Goal: Book appointment/travel/reservation

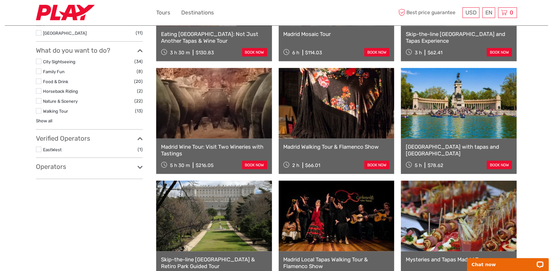
scroll to position [374, 0]
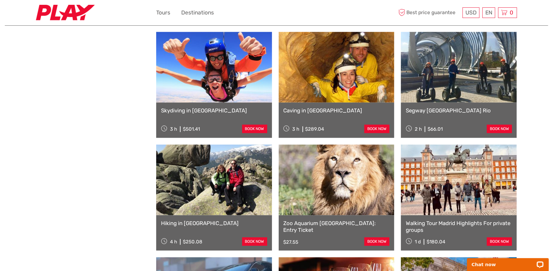
click at [471, 231] on link "Walking Tour Madrid Highlights For private groups" at bounding box center [459, 226] width 106 height 13
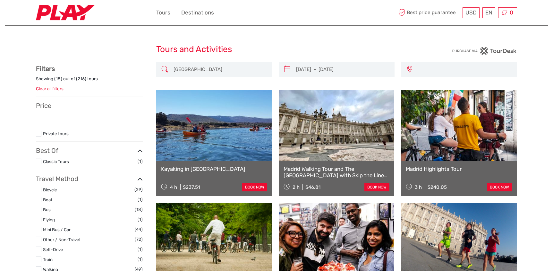
select select
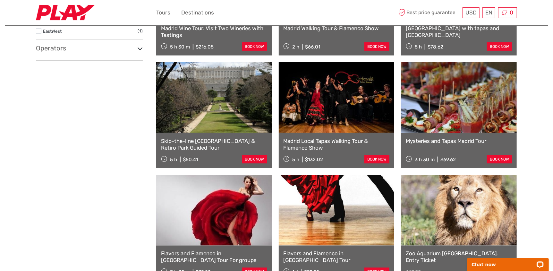
scroll to position [498, 0]
